Goal: Task Accomplishment & Management: Manage account settings

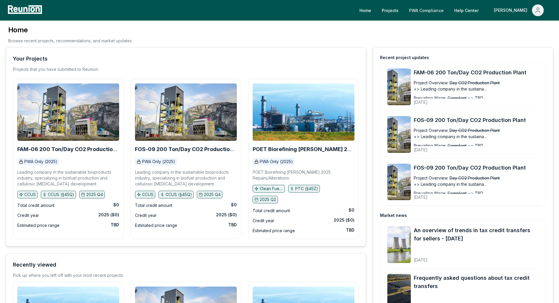
click at [449, 13] on link "PWA Compliance" at bounding box center [427, 10] width 44 height 12
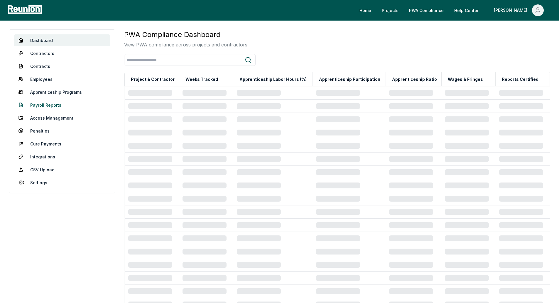
click at [52, 107] on link "Payroll Reports" at bounding box center [62, 105] width 97 height 12
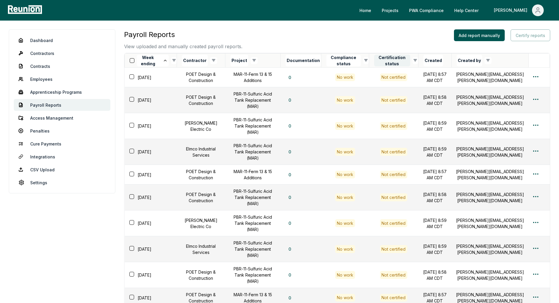
click at [402, 58] on button "Certification status" at bounding box center [392, 61] width 36 height 12
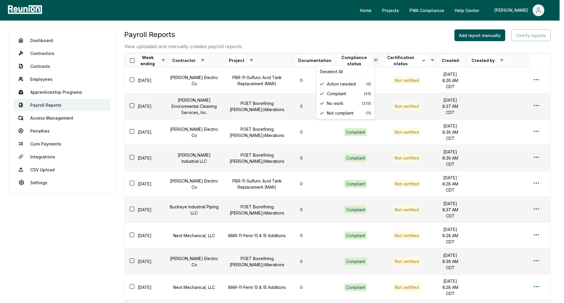
click at [372, 59] on html "Please visit us on your desktop We're working on making our marketplace mobile-…" at bounding box center [282, 203] width 564 height 406
click at [339, 105] on span "No work" at bounding box center [344, 103] width 35 height 6
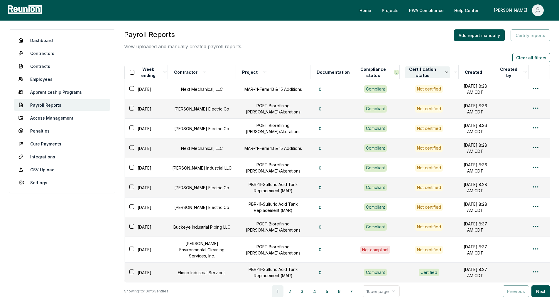
click at [427, 73] on button "Certification status" at bounding box center [428, 72] width 46 height 12
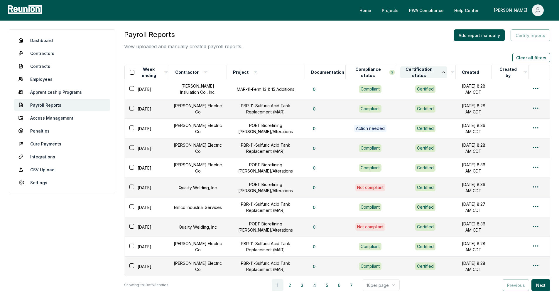
click at [416, 70] on button "Certification status" at bounding box center [424, 72] width 47 height 12
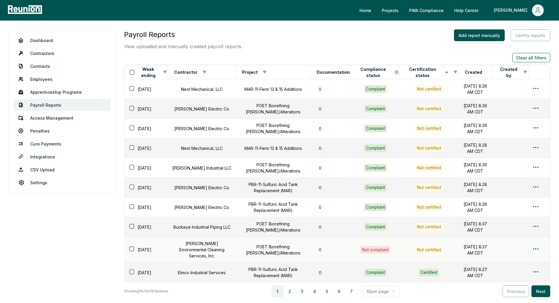
click at [132, 251] on button "button" at bounding box center [132, 248] width 5 height 5
click at [130, 228] on button "button" at bounding box center [132, 226] width 5 height 5
click at [130, 209] on button "button" at bounding box center [132, 206] width 5 height 5
click at [131, 186] on div "[DATE]" at bounding box center [148, 187] width 40 height 9
click at [133, 169] on button "button" at bounding box center [132, 167] width 5 height 5
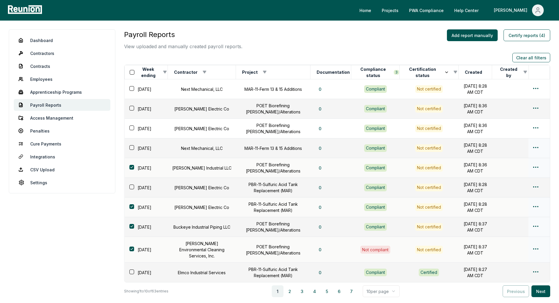
click at [133, 150] on button "button" at bounding box center [132, 147] width 5 height 5
click at [131, 130] on button "button" at bounding box center [132, 127] width 5 height 5
click at [132, 106] on button "button" at bounding box center [132, 108] width 5 height 5
click at [136, 84] on td "[DATE]" at bounding box center [146, 89] width 43 height 20
click at [133, 86] on button "button" at bounding box center [132, 88] width 5 height 5
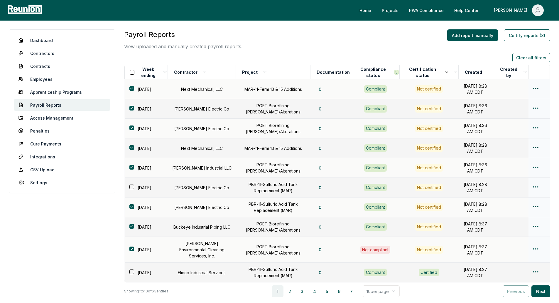
click at [130, 188] on button "button" at bounding box center [132, 186] width 5 height 5
click at [519, 33] on button "Certify reports (9)" at bounding box center [527, 35] width 46 height 12
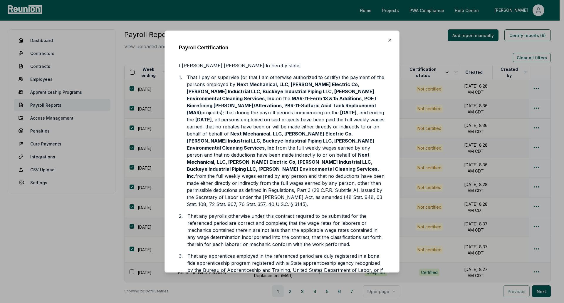
scroll to position [174, 0]
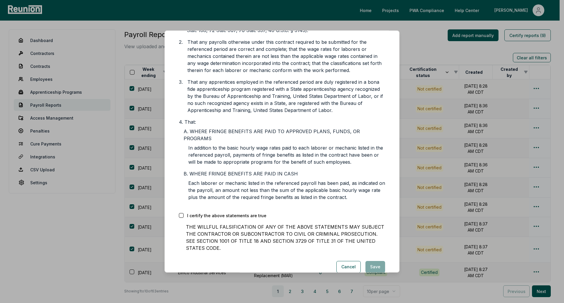
click at [181, 213] on button "button" at bounding box center [181, 215] width 5 height 5
click at [375, 260] on button "Save" at bounding box center [375, 266] width 20 height 12
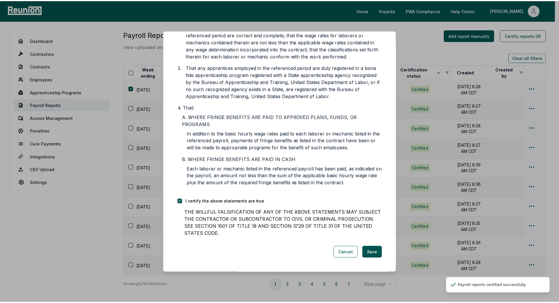
scroll to position [132, 0]
